Goal: Task Accomplishment & Management: Use online tool/utility

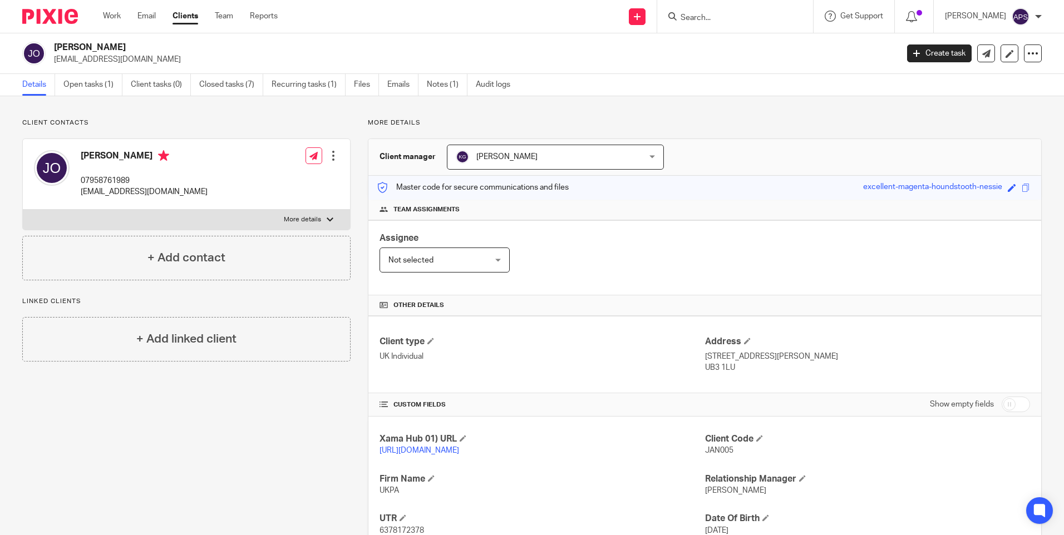
click at [45, 23] on img at bounding box center [50, 16] width 56 height 15
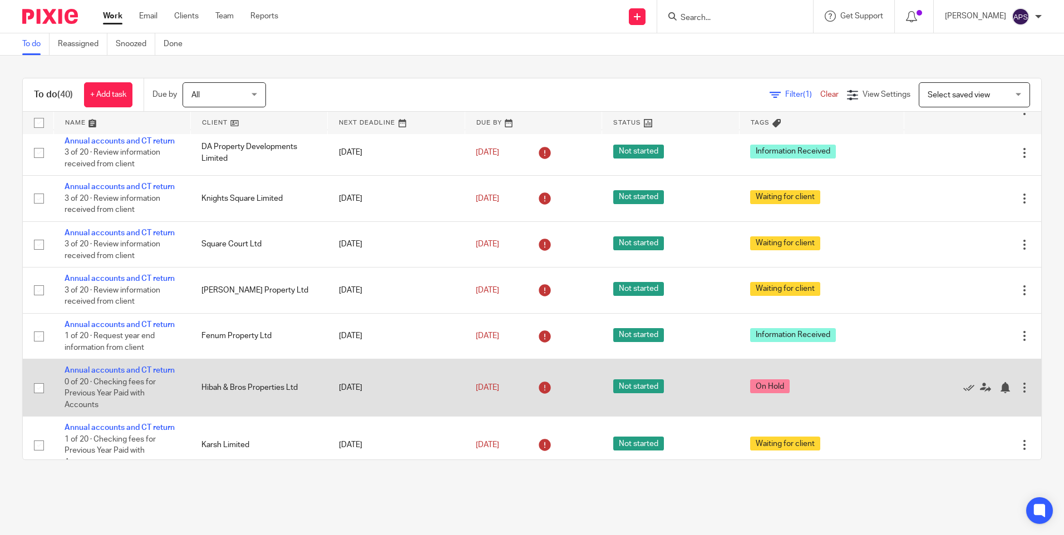
scroll to position [1521, 0]
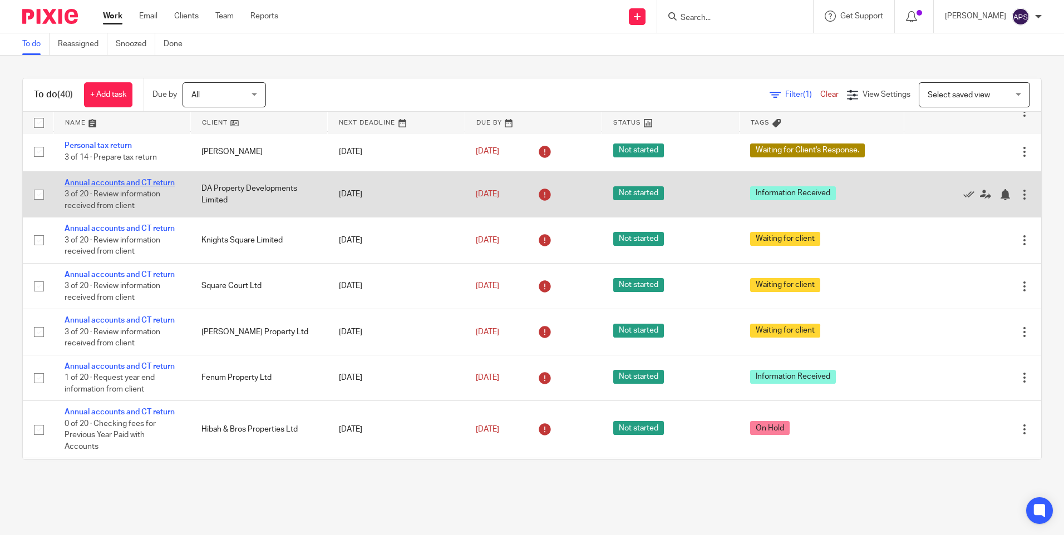
click at [130, 180] on link "Annual accounts and CT return" at bounding box center [120, 183] width 110 height 8
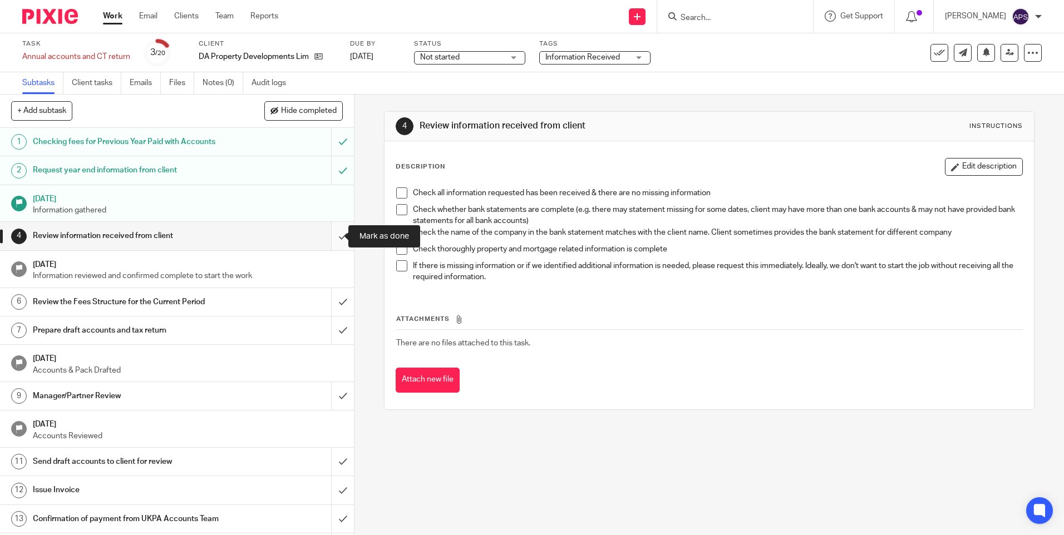
click at [331, 237] on input "submit" at bounding box center [177, 236] width 354 height 28
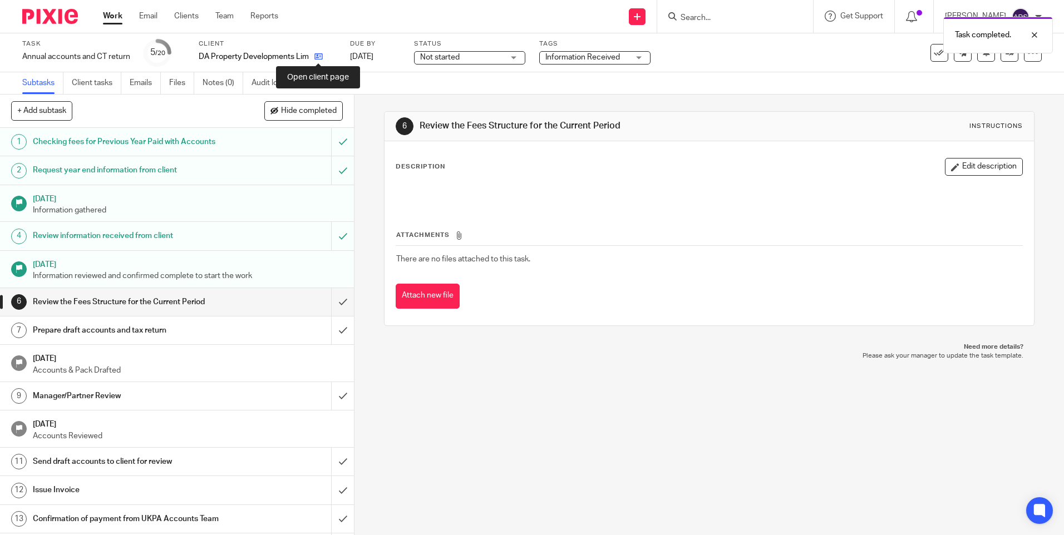
click at [321, 56] on icon at bounding box center [318, 56] width 8 height 8
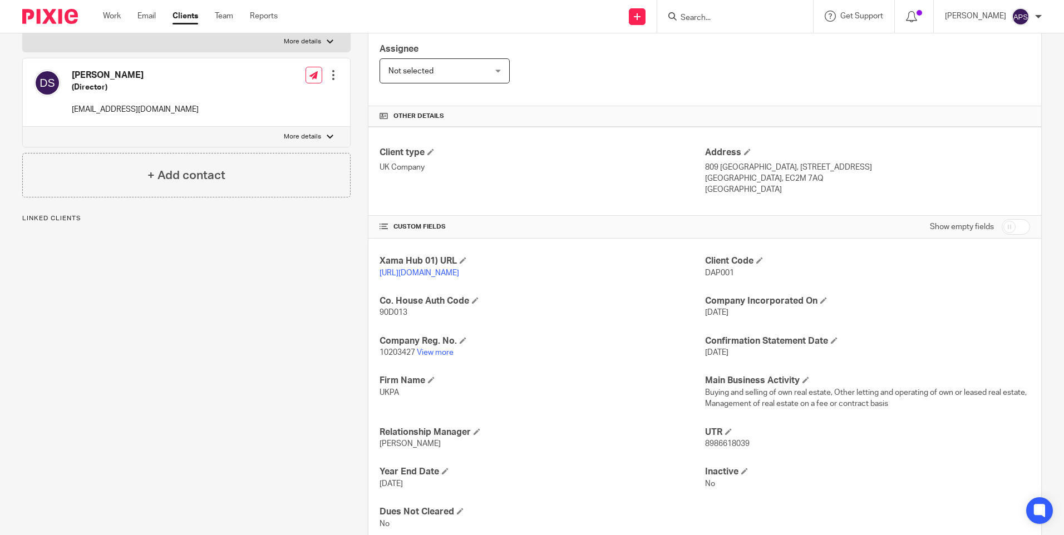
scroll to position [223, 0]
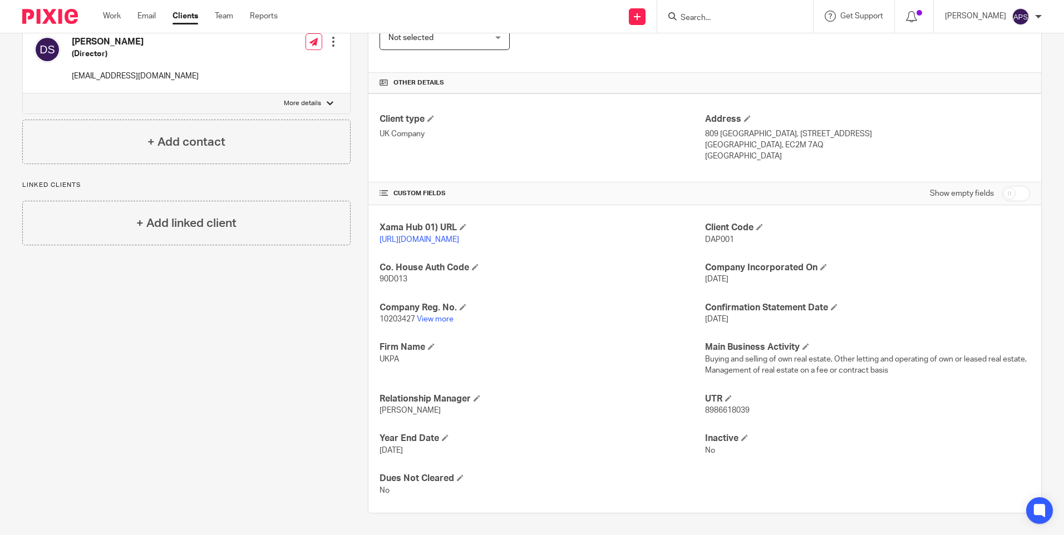
click at [185, 342] on div "Client contacts [PERSON_NAME] [PERSON_NAME] (Director) 020 8509 6210 or 0775363…" at bounding box center [178, 205] width 346 height 618
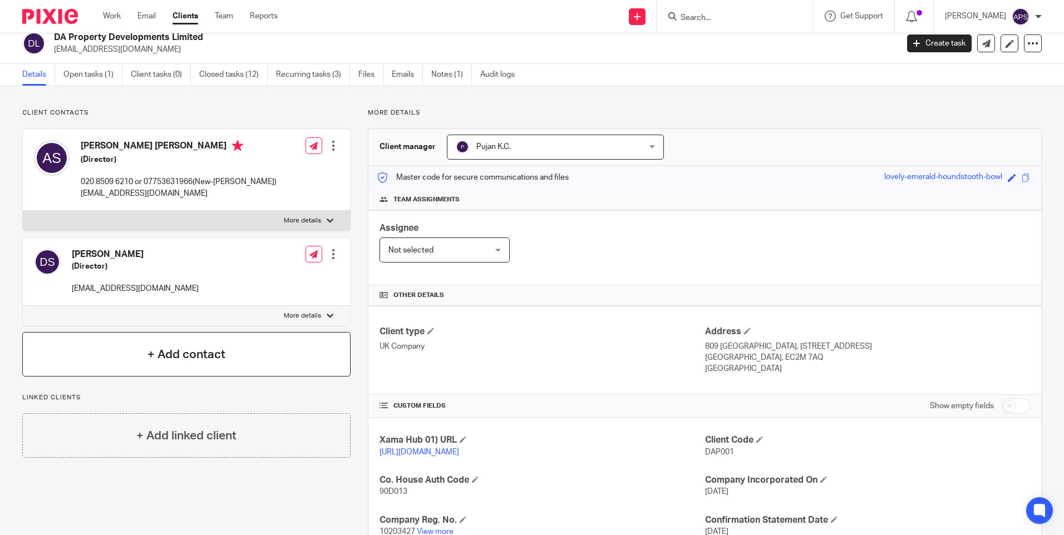
scroll to position [0, 0]
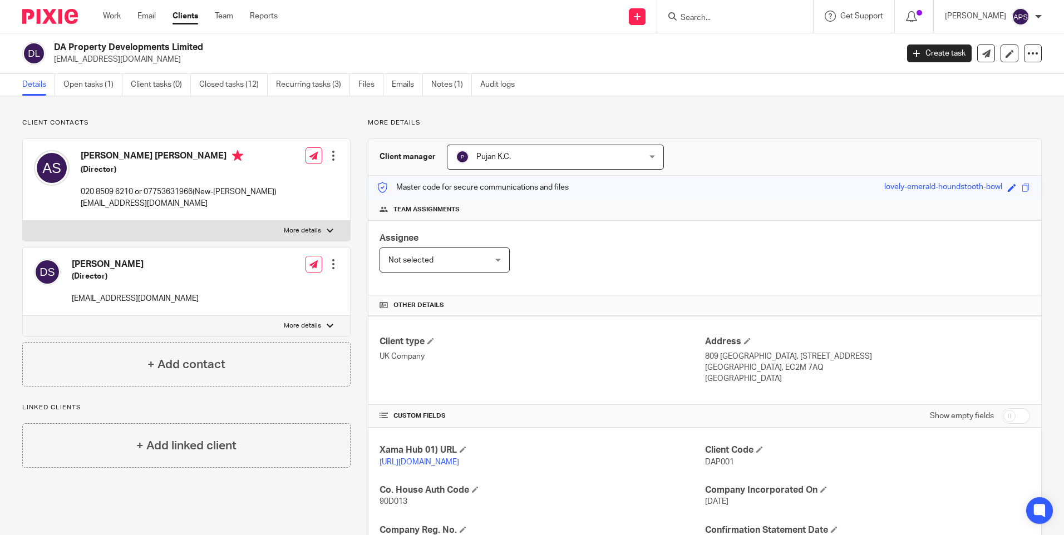
click at [722, 114] on div "Client contacts [PERSON_NAME] [PERSON_NAME] (Director) 020 8509 6210 or 0775363…" at bounding box center [532, 427] width 1064 height 662
